Goal: Task Accomplishment & Management: Use online tool/utility

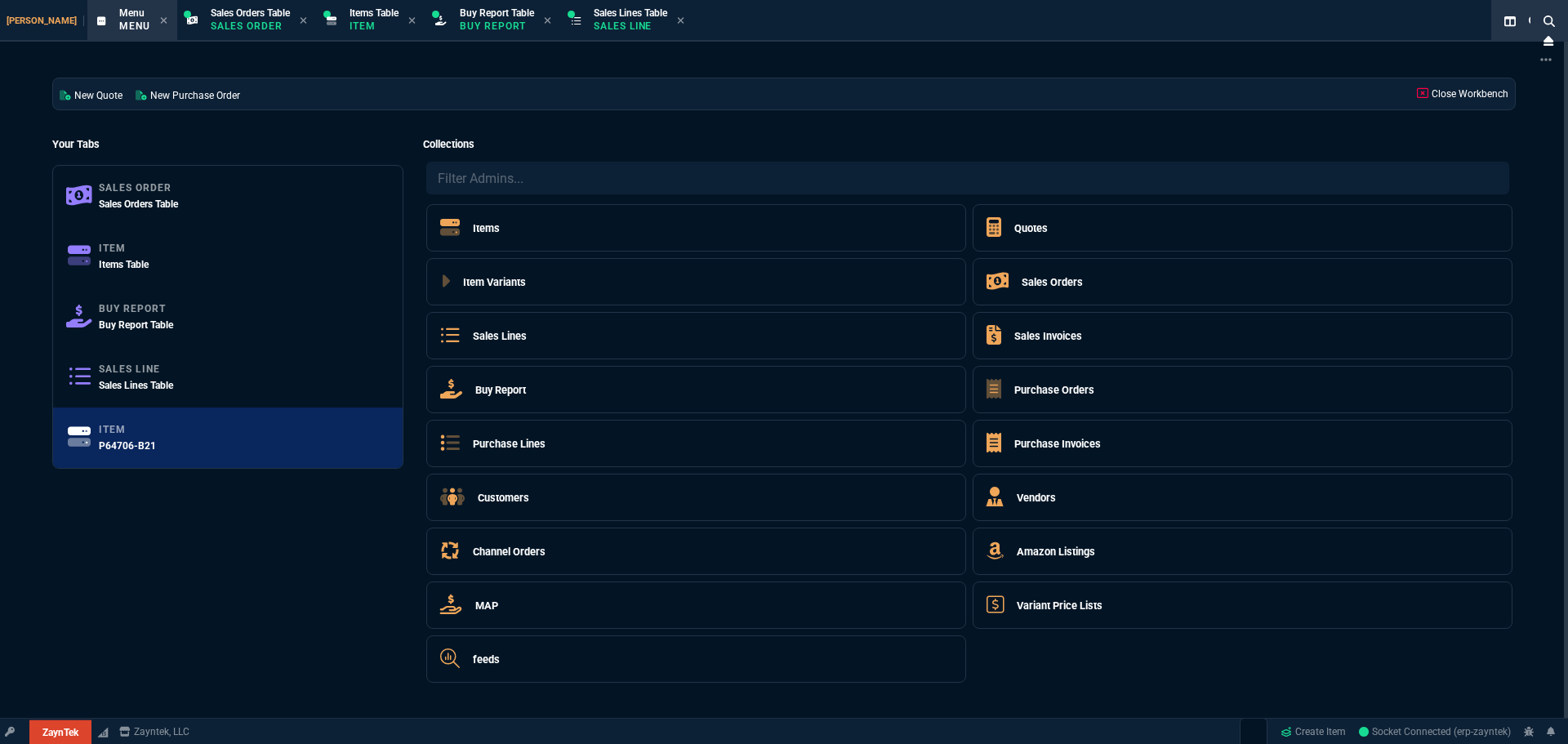
select select "9: OCAM"
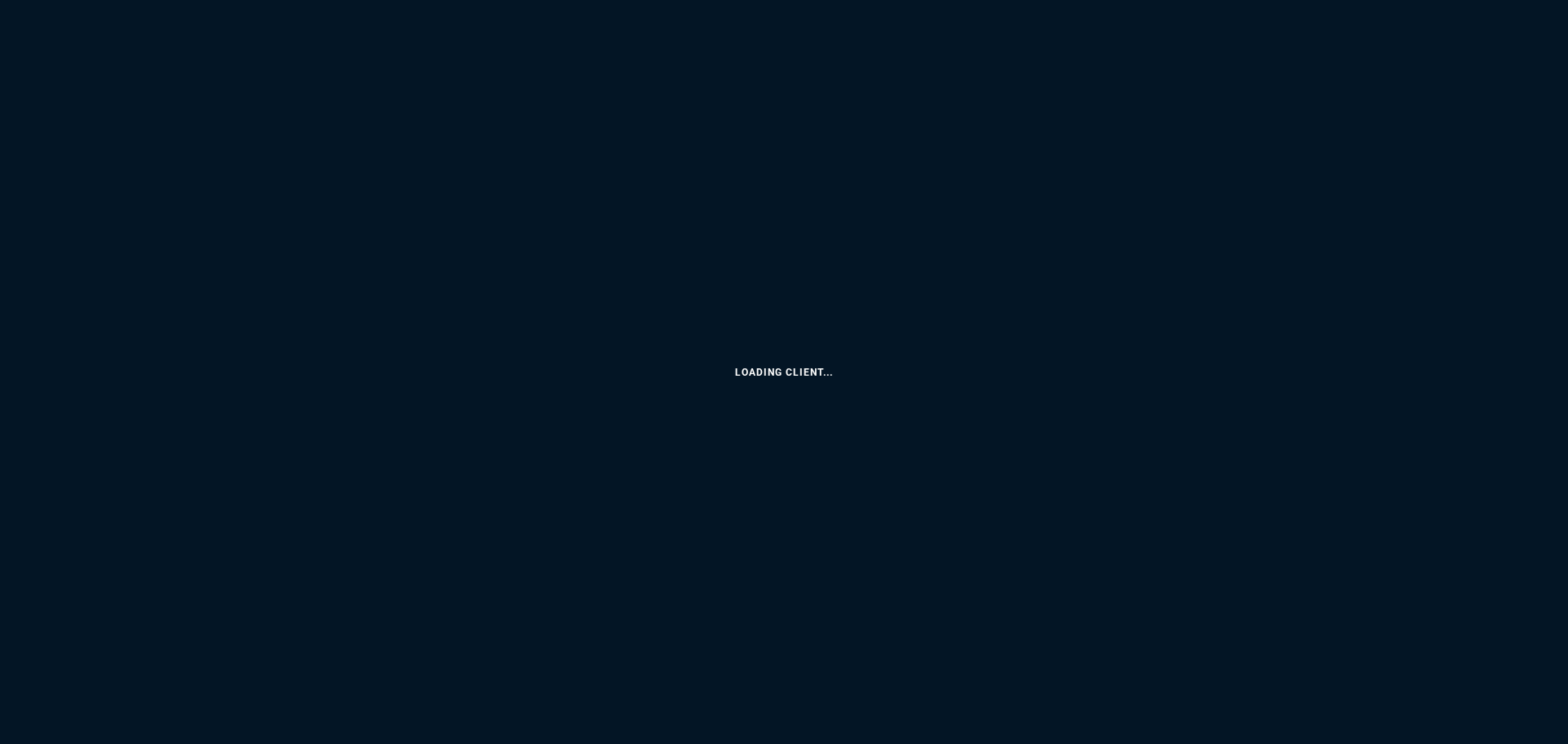
select select
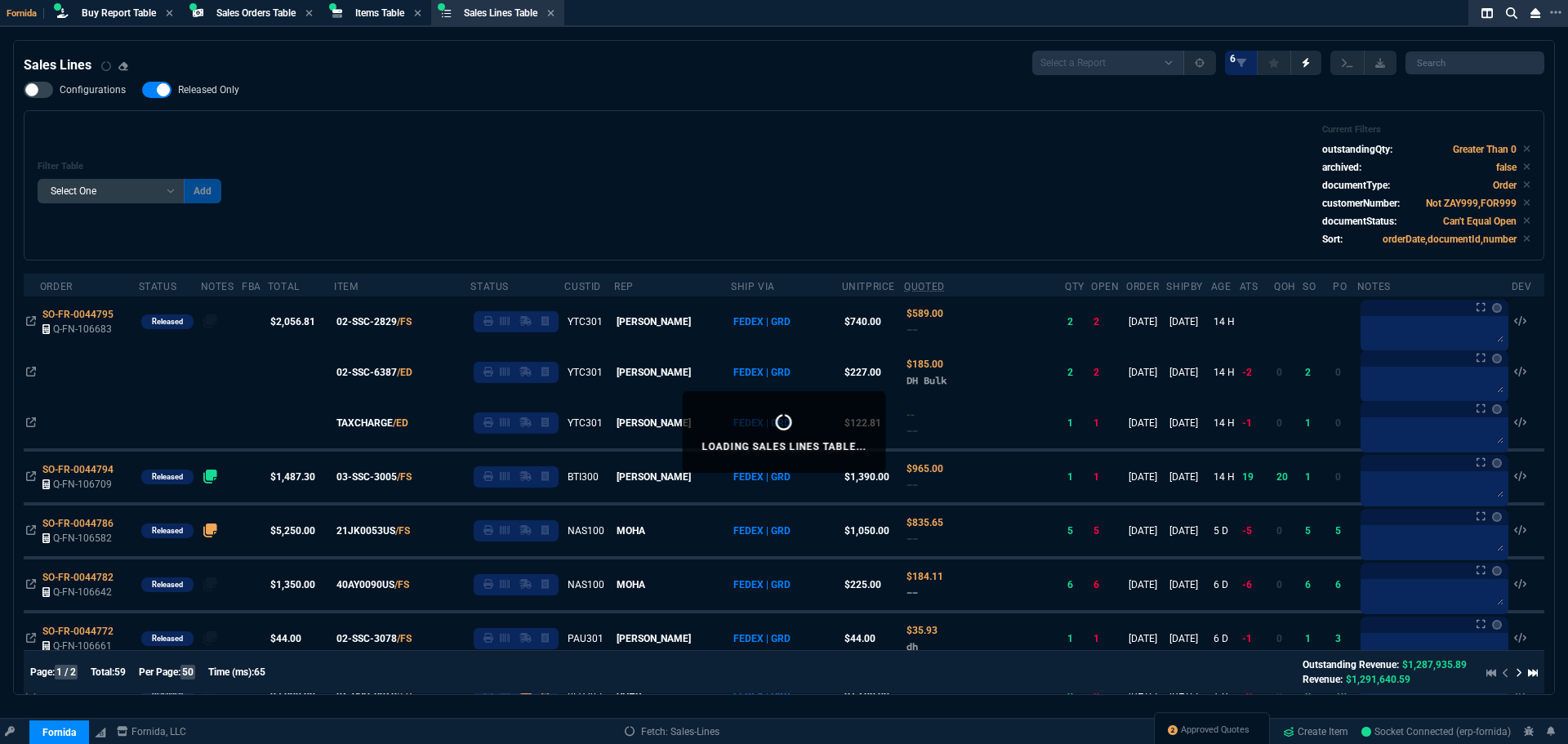
select select "9: OCAM"
